Goal: Task Accomplishment & Management: Complete application form

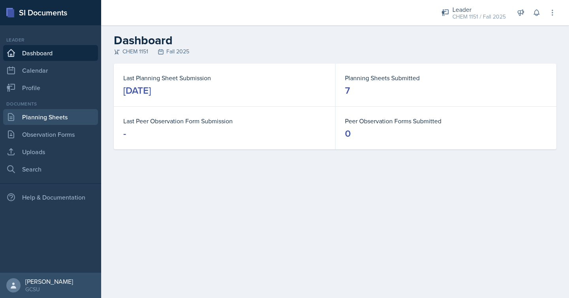
drag, startPoint x: 62, startPoint y: 114, endPoint x: 67, endPoint y: 121, distance: 8.7
click at [62, 114] on link "Planning Sheets" at bounding box center [50, 117] width 95 height 16
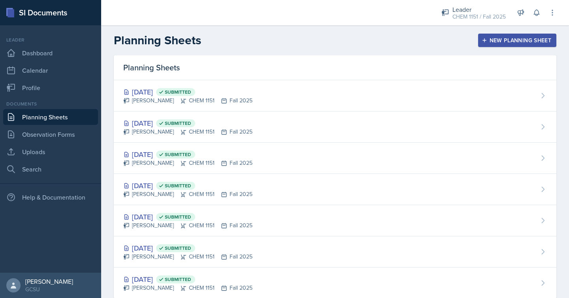
drag, startPoint x: 519, startPoint y: 45, endPoint x: 519, endPoint y: 13, distance: 32.4
click at [519, 45] on button "New Planning Sheet" at bounding box center [517, 40] width 78 height 13
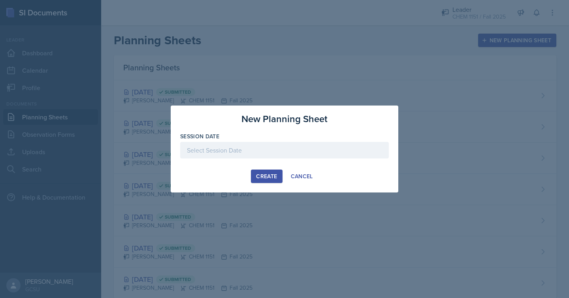
click at [303, 156] on div at bounding box center [284, 150] width 209 height 17
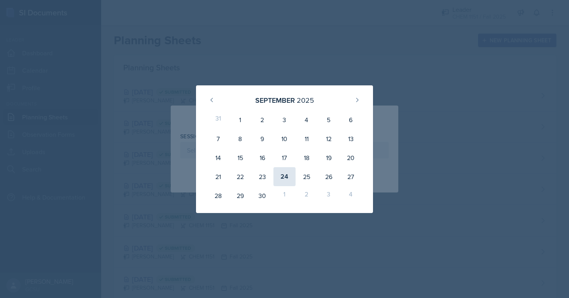
click at [282, 177] on div "24" at bounding box center [284, 176] width 22 height 19
type input "[DATE]"
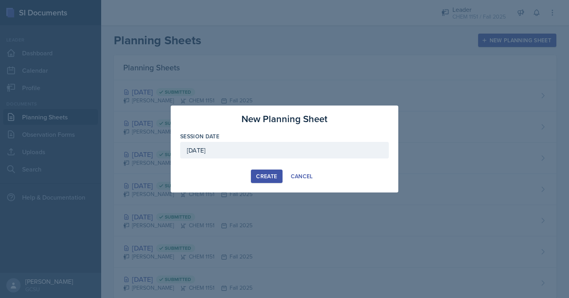
click at [262, 180] on button "Create" at bounding box center [266, 176] width 31 height 13
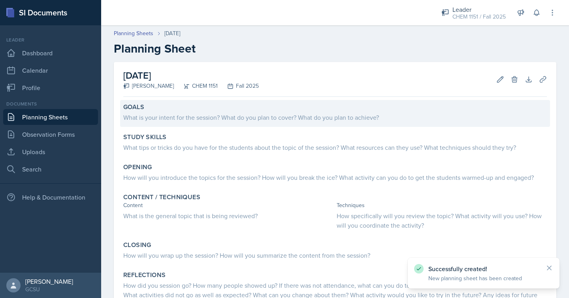
click at [337, 117] on div "What is your intent for the session? What do you plan to cover? What do you pla…" at bounding box center [335, 117] width 424 height 9
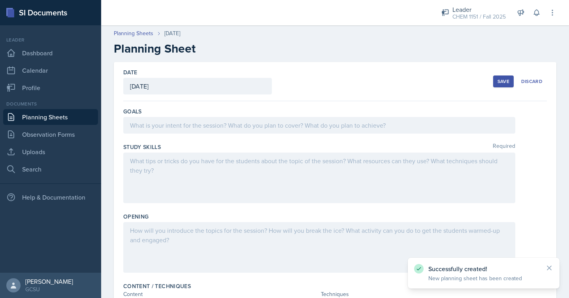
click at [341, 126] on div at bounding box center [319, 125] width 392 height 17
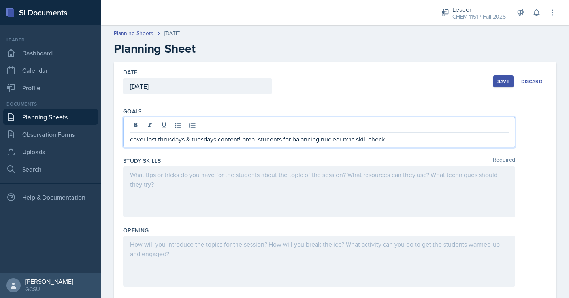
click at [312, 200] on div at bounding box center [319, 191] width 392 height 51
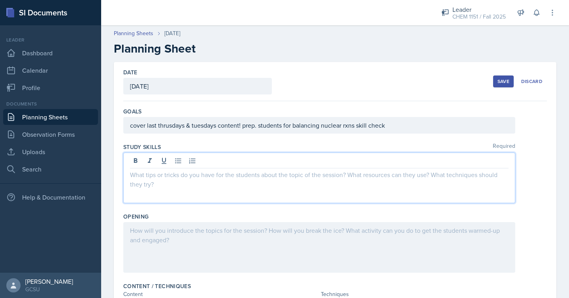
click at [350, 128] on div "cover last thrusdays & tuesdays content! prep. students for balancing nuclear r…" at bounding box center [319, 125] width 392 height 17
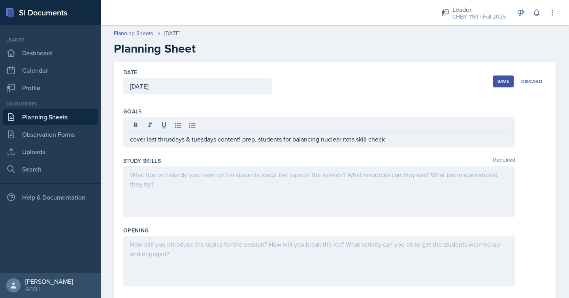
click at [350, 128] on div at bounding box center [319, 126] width 379 height 13
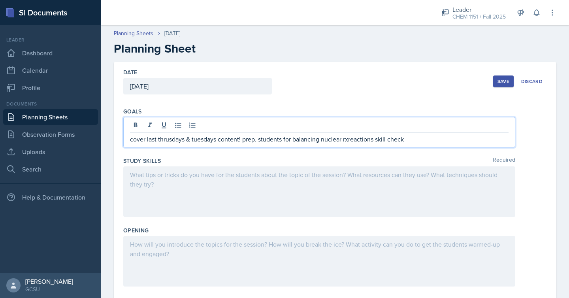
click at [341, 175] on div at bounding box center [319, 191] width 392 height 51
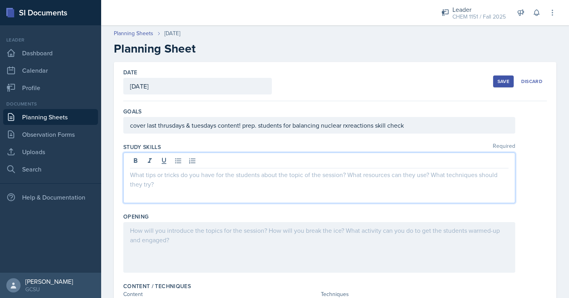
click at [348, 126] on div "cover last thrusdays & tuesdays content! prep. students for balancing nuclear r…" at bounding box center [319, 125] width 392 height 17
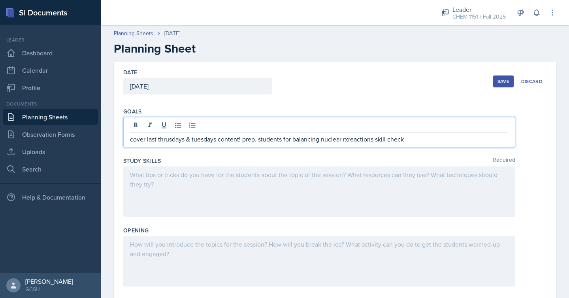
click at [348, 140] on p "cover last thrusdays & tuesdays content! prep. students for balancing nuclear r…" at bounding box center [319, 138] width 379 height 9
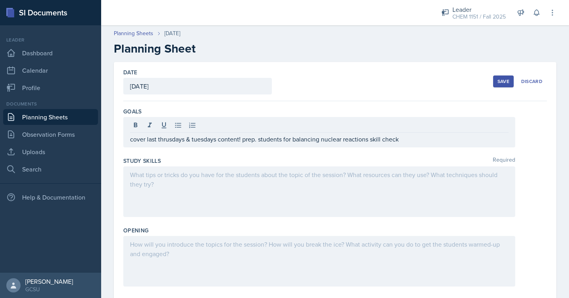
click at [320, 200] on div at bounding box center [319, 191] width 392 height 51
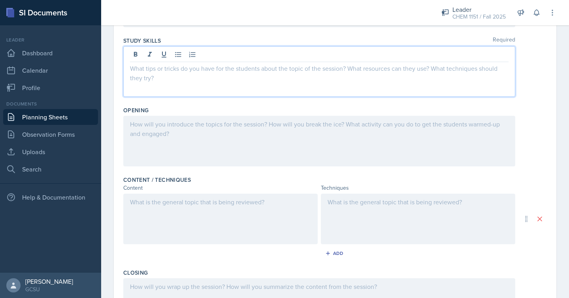
click at [342, 139] on div at bounding box center [319, 141] width 392 height 51
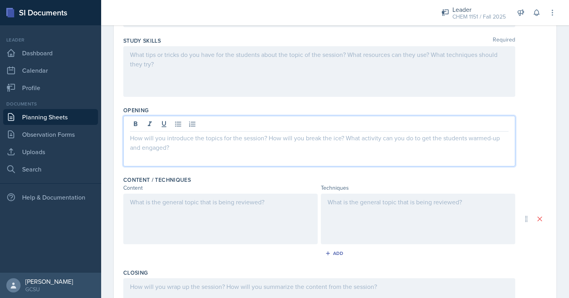
scroll to position [120, 0]
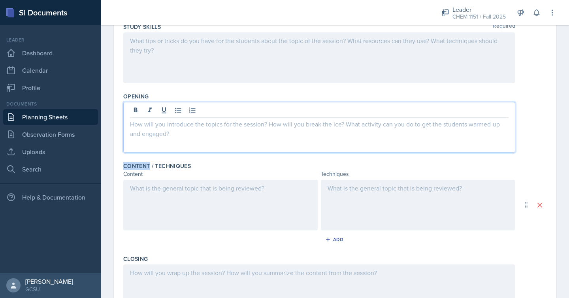
click at [342, 139] on div at bounding box center [319, 127] width 392 height 51
